Goal: Go to known website

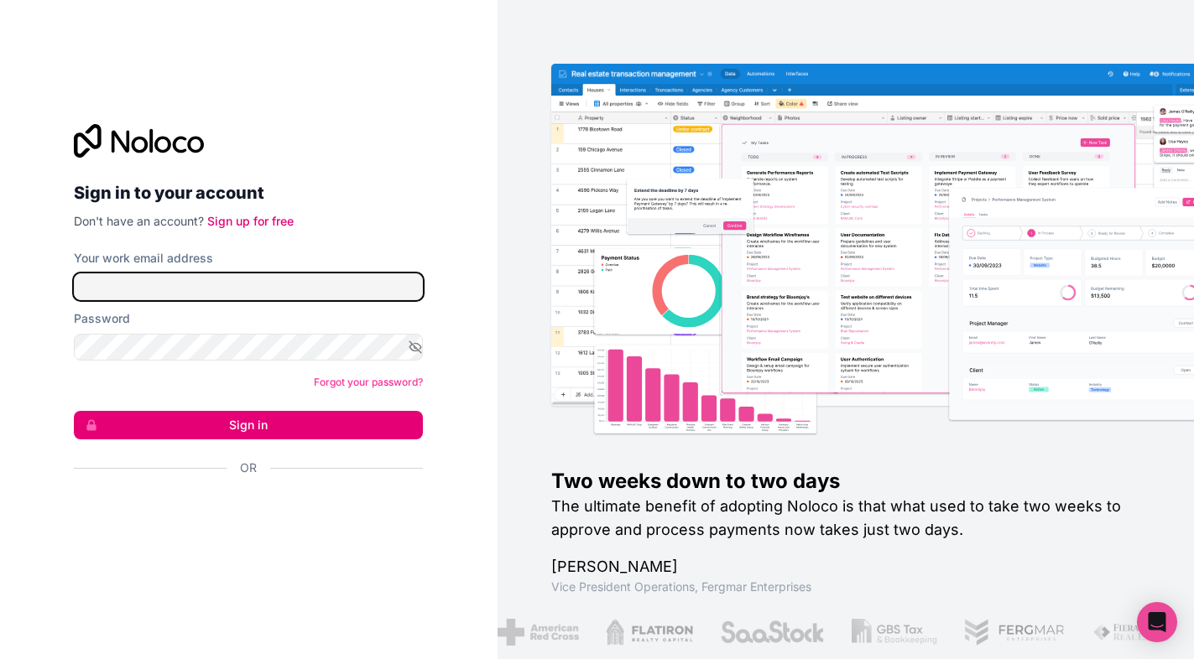
click at [233, 288] on input "Your work email address" at bounding box center [248, 286] width 349 height 27
click at [199, 286] on input "Your work email address" at bounding box center [248, 286] width 349 height 27
type input "[EMAIL_ADDRESS][DOMAIN_NAME]"
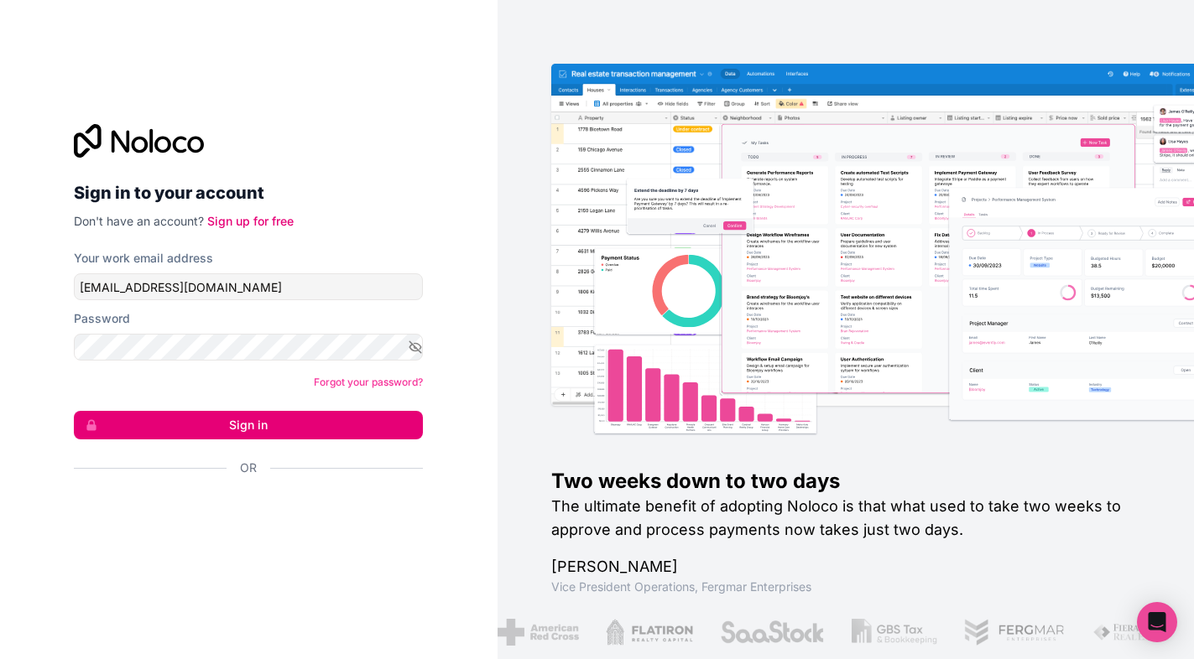
click at [223, 432] on button "Sign in" at bounding box center [248, 425] width 349 height 29
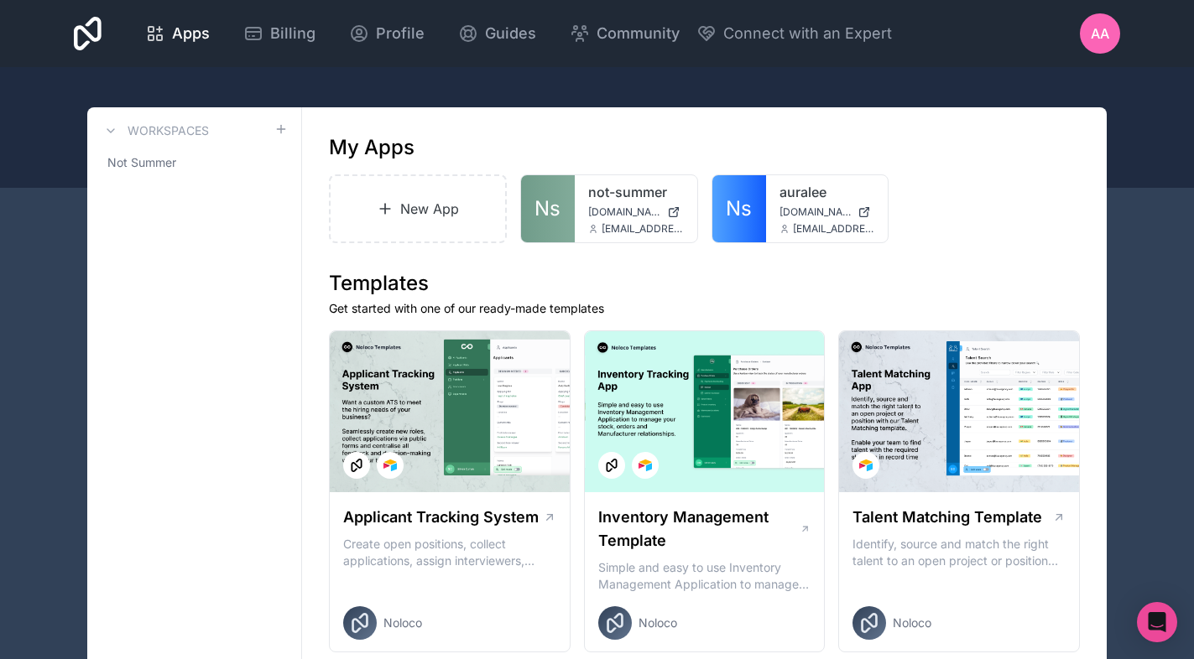
click at [610, 197] on link "not-summer" at bounding box center [636, 192] width 96 height 20
